Goal: Transaction & Acquisition: Book appointment/travel/reservation

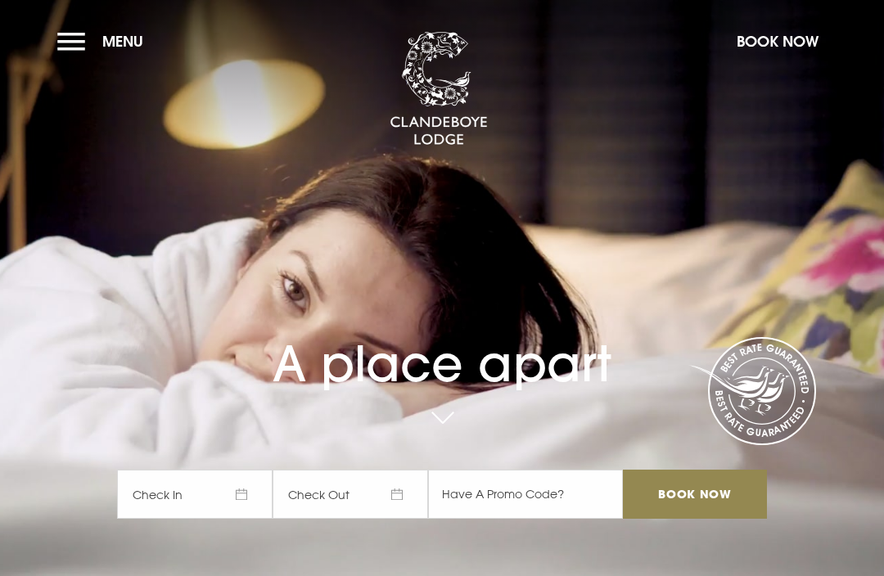
click at [76, 46] on button "Menu" at bounding box center [104, 41] width 94 height 35
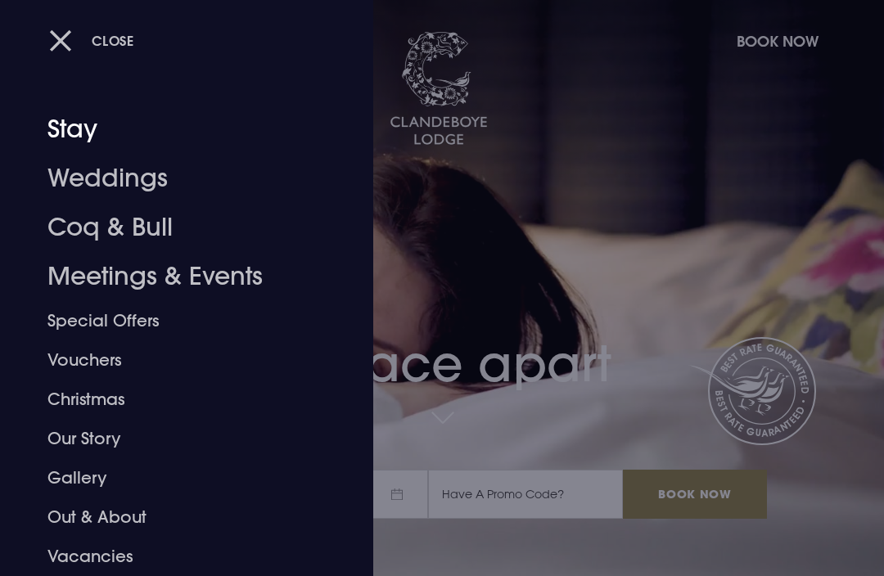
click at [76, 134] on link "Stay" at bounding box center [175, 129] width 256 height 49
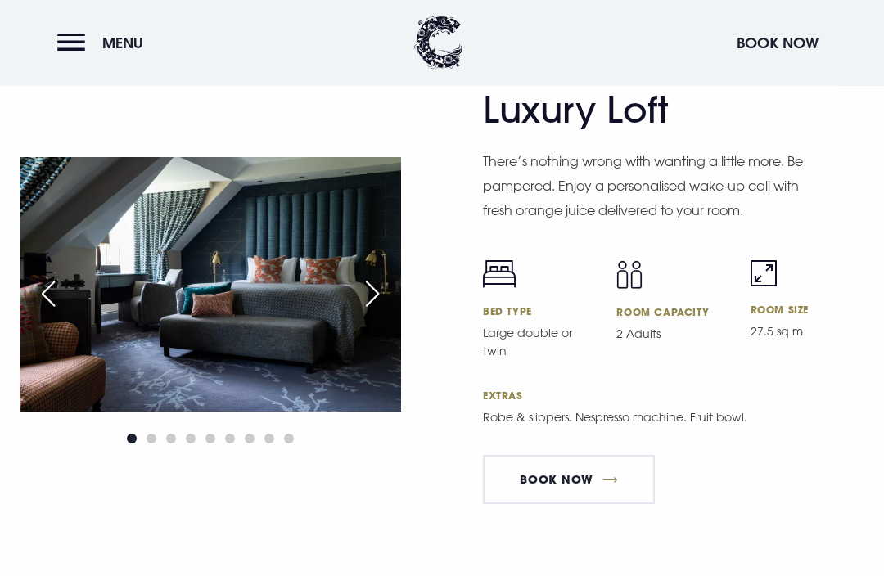
scroll to position [3857, 0]
click at [47, 312] on div "Previous slide" at bounding box center [48, 294] width 41 height 36
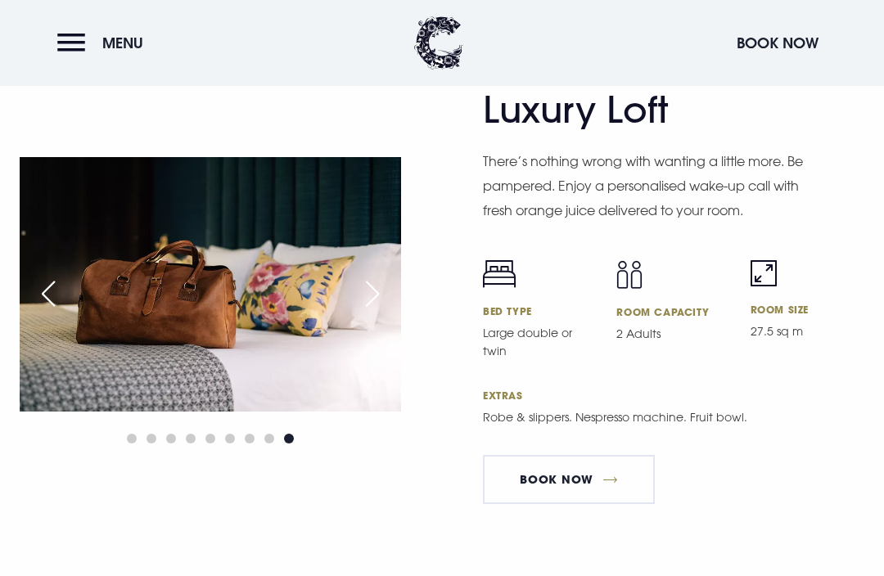
click at [45, 312] on div "Previous slide" at bounding box center [48, 294] width 41 height 36
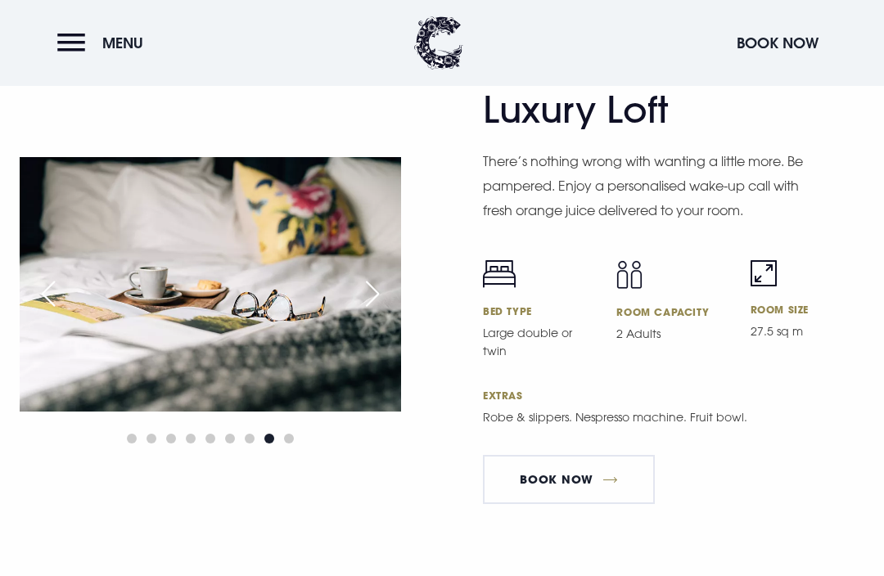
click at [43, 312] on div "Previous slide" at bounding box center [48, 294] width 41 height 36
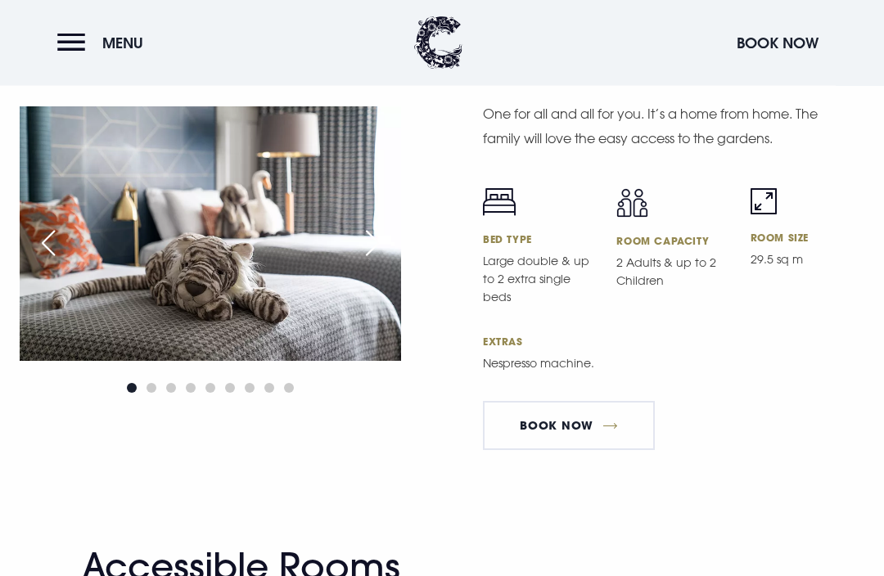
scroll to position [4901, 0]
click at [546, 450] on link "Book Now" at bounding box center [569, 425] width 172 height 49
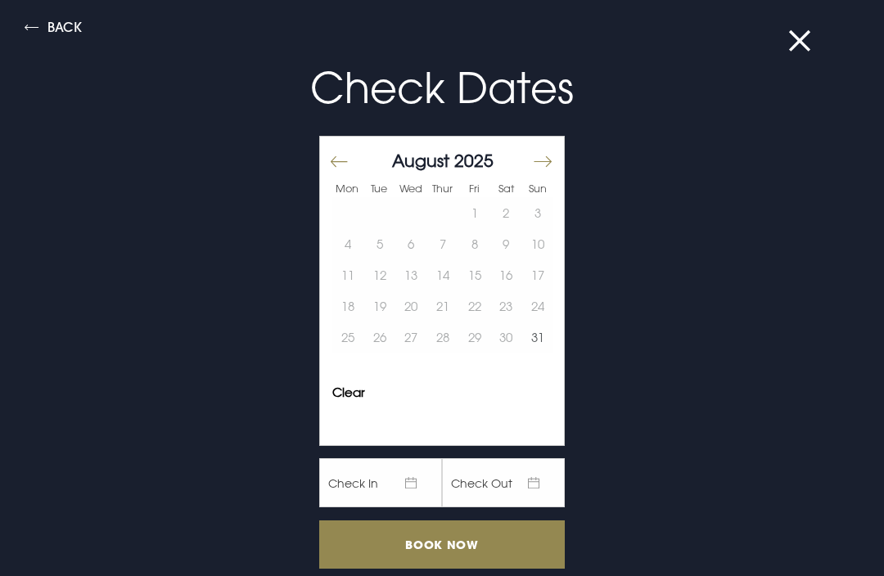
click at [543, 168] on button "Move forward to switch to the next month." at bounding box center [542, 161] width 20 height 34
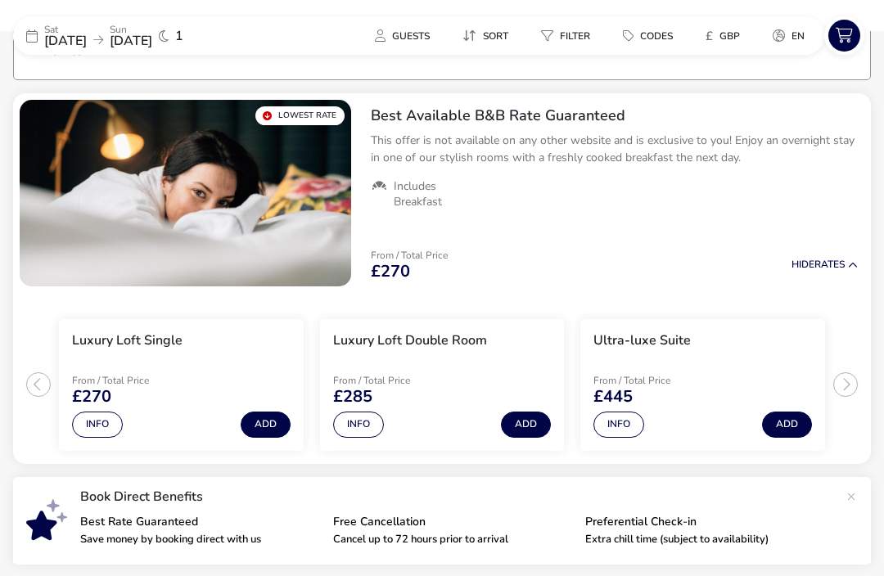
scroll to position [139, 0]
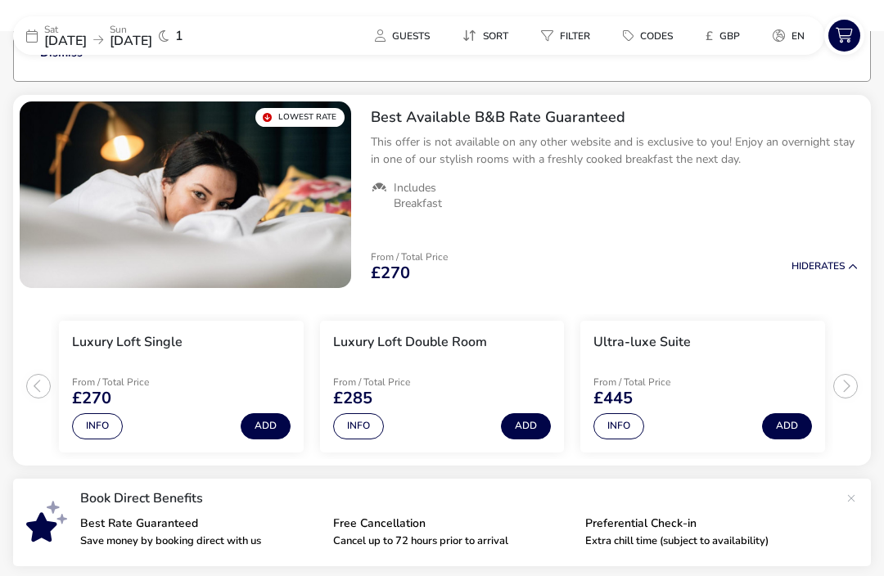
click at [34, 388] on ul "Luxury Loft Single From / Total Price £270 Info Add Luxury Loft Double Room Fro…" at bounding box center [442, 380] width 858 height 171
click at [859, 392] on ul "Luxury Loft Single From / Total Price £270 Info Add Luxury Loft Double Room Fro…" at bounding box center [442, 380] width 858 height 171
click at [840, 395] on ul "Luxury Loft Single From / Total Price £270 Info Add Luxury Loft Double Room Fro…" at bounding box center [442, 380] width 858 height 171
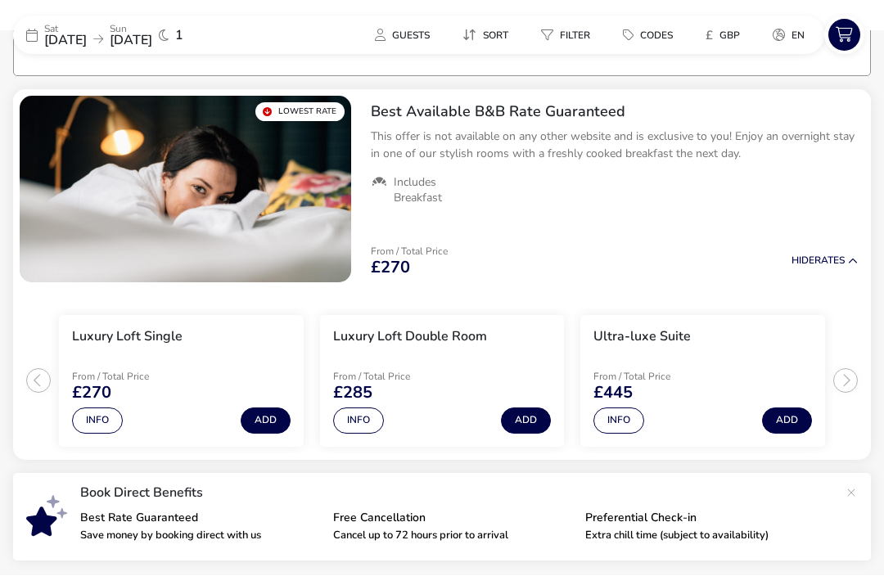
scroll to position [145, 0]
click at [840, 390] on ul "Luxury Loft Single From / Total Price £270 Info Add Luxury Loft Double Room Fro…" at bounding box center [442, 374] width 858 height 171
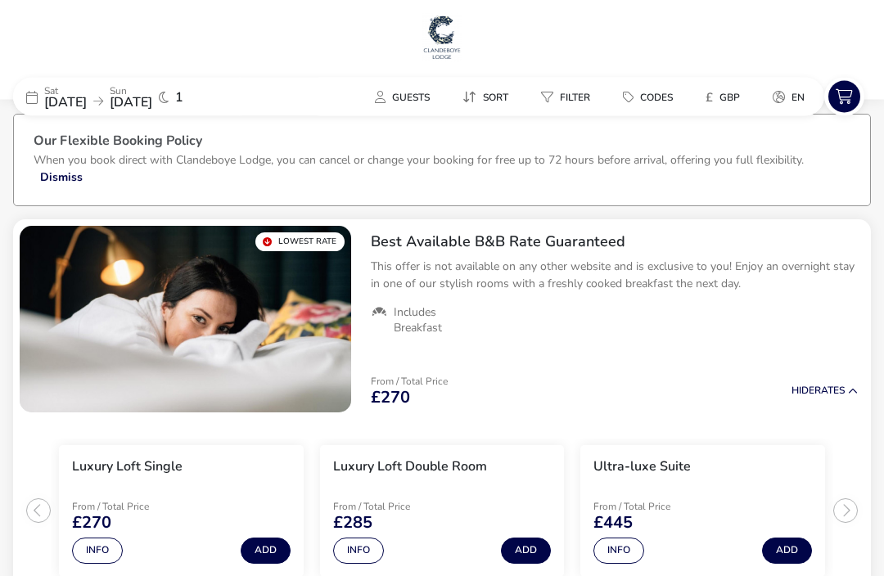
scroll to position [0, 0]
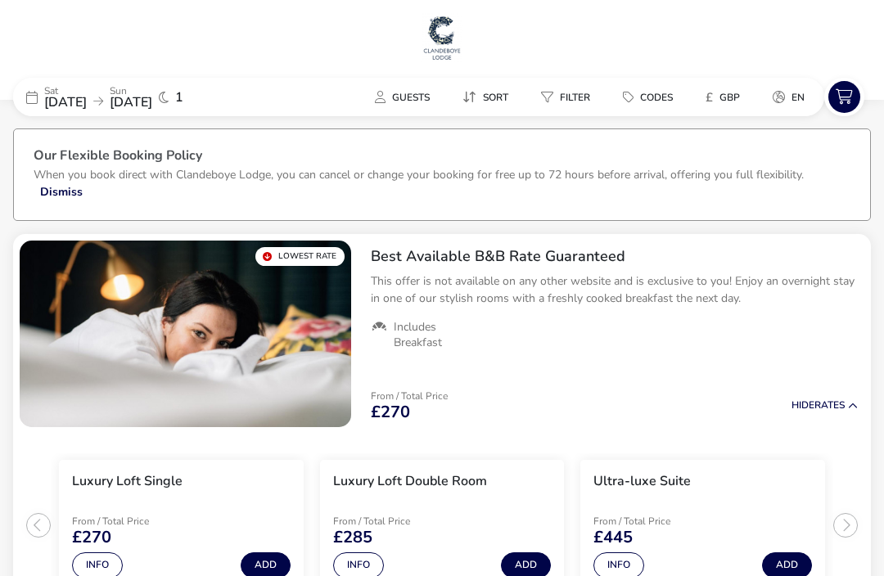
click at [55, 103] on span "[DATE]" at bounding box center [65, 102] width 43 height 18
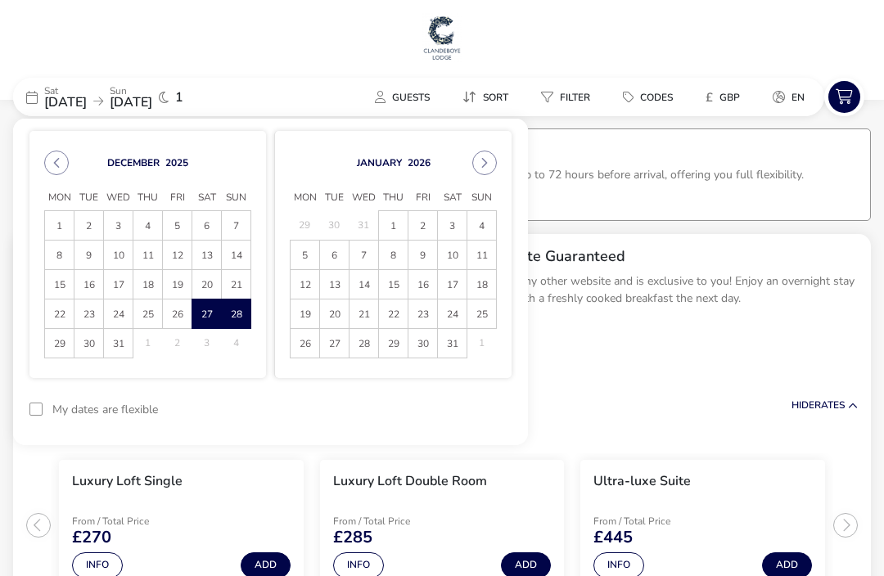
click at [231, 323] on span "28" at bounding box center [236, 314] width 27 height 29
click at [57, 355] on span "29" at bounding box center [59, 344] width 27 height 29
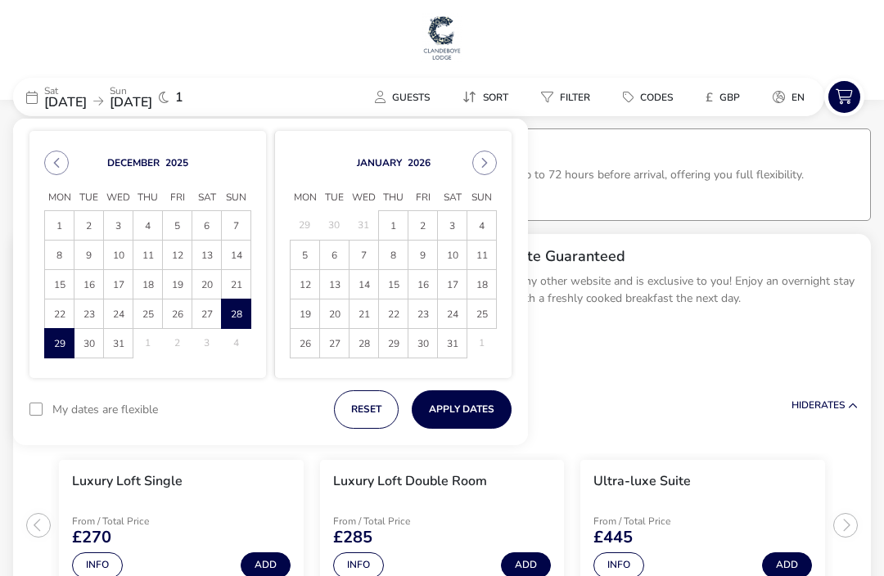
click at [451, 421] on button "Apply Dates" at bounding box center [462, 409] width 100 height 38
